Goal: Task Accomplishment & Management: Manage account settings

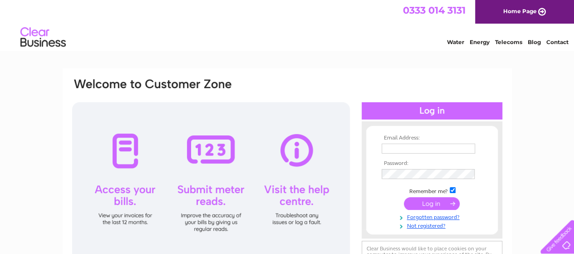
type input "glen.mcculloch@savills.com"
click at [438, 202] on input "submit" at bounding box center [432, 203] width 56 height 13
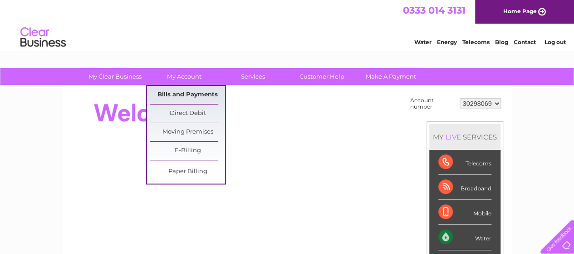
click at [177, 96] on link "Bills and Payments" at bounding box center [187, 95] width 75 height 18
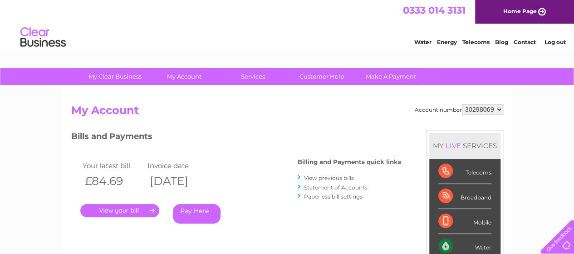
click at [137, 204] on link "." at bounding box center [119, 210] width 79 height 13
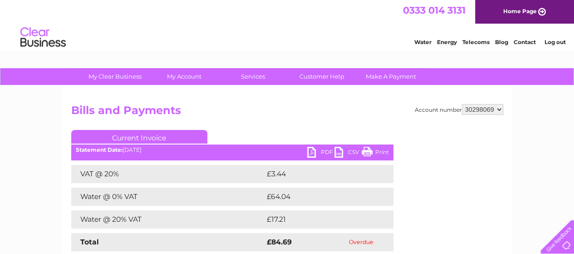
click at [318, 150] on link "PDF" at bounding box center [320, 153] width 27 height 13
